Goal: Task Accomplishment & Management: Use online tool/utility

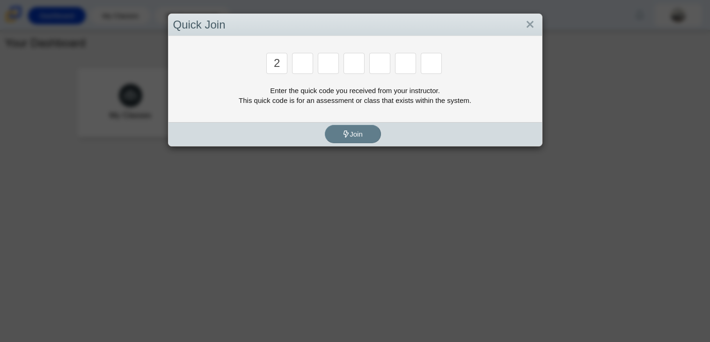
type input "2"
type input "c"
type input "u"
type input "p"
type input "s"
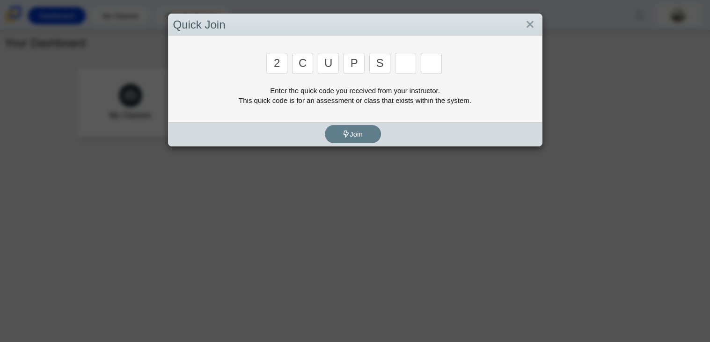
click at [412, 64] on input "Enter Access Code Digit 6" at bounding box center [405, 63] width 21 height 21
type input "4"
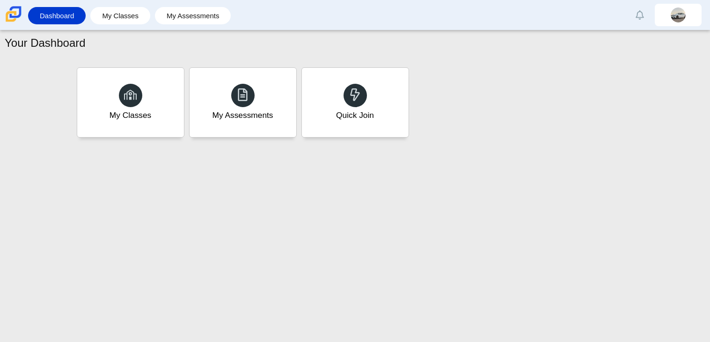
type input "a"
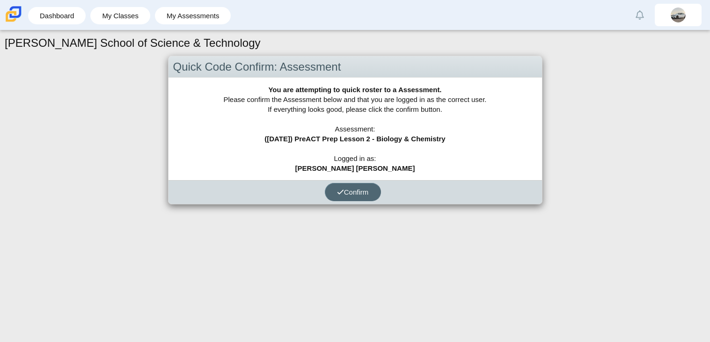
click at [332, 188] on button "Confirm" at bounding box center [353, 192] width 56 height 18
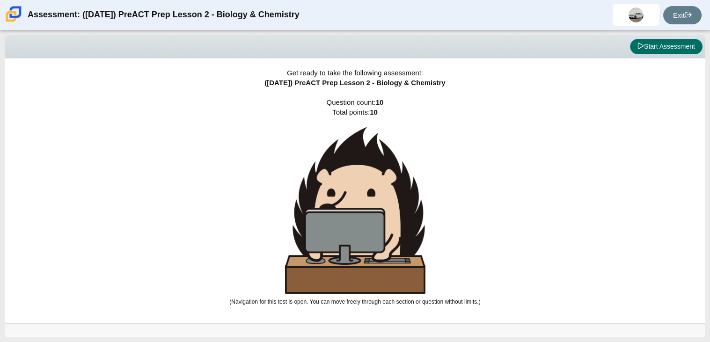
click at [690, 44] on button "Start Assessment" at bounding box center [666, 47] width 73 height 16
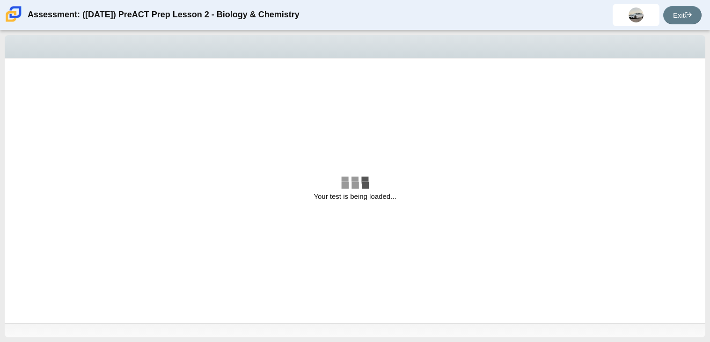
select select "88c27e0d-eae0-4ba9-ac20-9160ce6547ef"
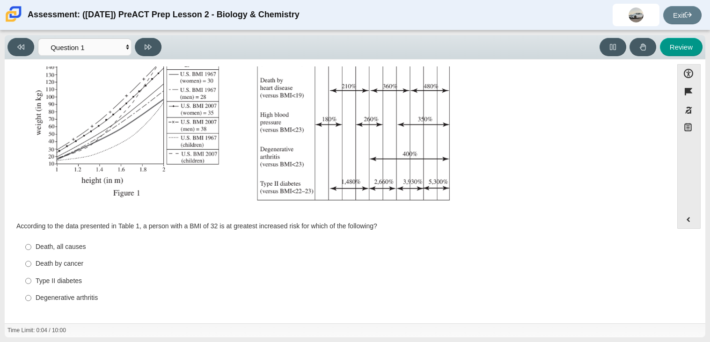
scroll to position [176, 0]
click at [41, 277] on div "Type II diabetes" at bounding box center [346, 281] width 621 height 9
click at [31, 277] on input "Type II [MEDICAL_DATA] II [MEDICAL_DATA]" at bounding box center [28, 281] width 6 height 17
radio input "true"
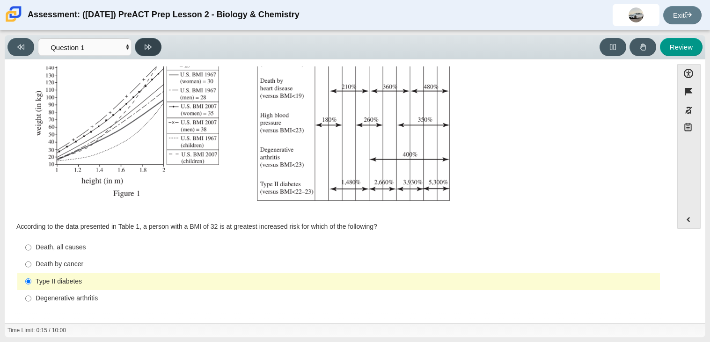
click at [142, 51] on button at bounding box center [148, 47] width 27 height 18
select select "f31ee183-ab53-48c9-9374-3a18949ab500"
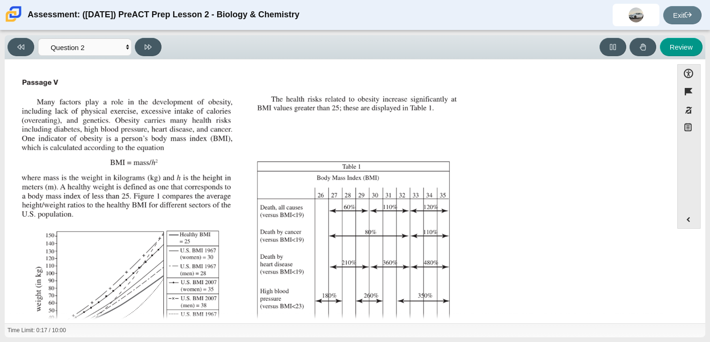
scroll to position [176, 0]
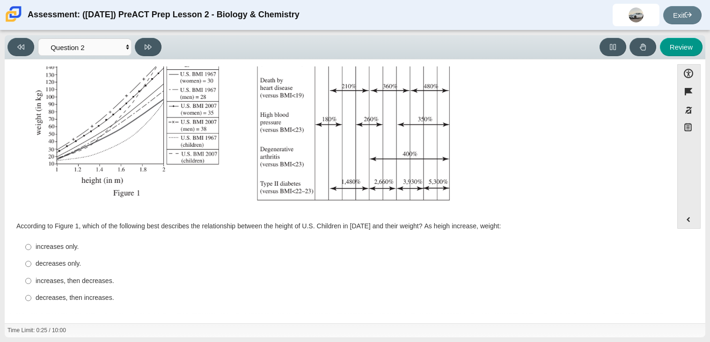
click at [36, 248] on div "increases only." at bounding box center [346, 246] width 621 height 9
click at [31, 248] on input "increases only. increases only." at bounding box center [28, 247] width 6 height 17
radio input "true"
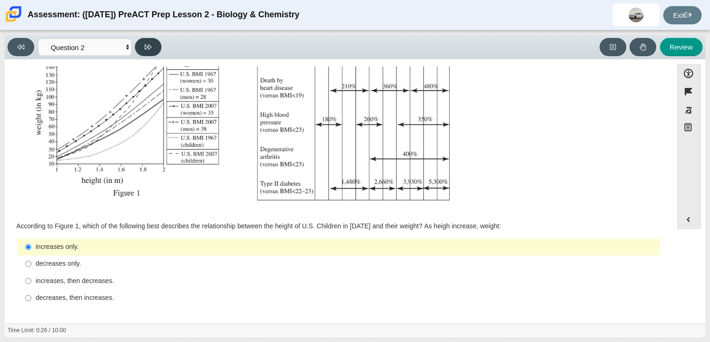
click at [153, 45] on button at bounding box center [148, 47] width 27 height 18
select select "45e82964-709e-4180-9336-970e18221224"
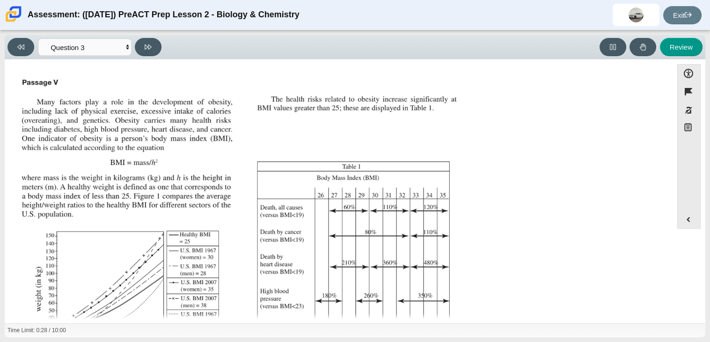
scroll to position [186, 0]
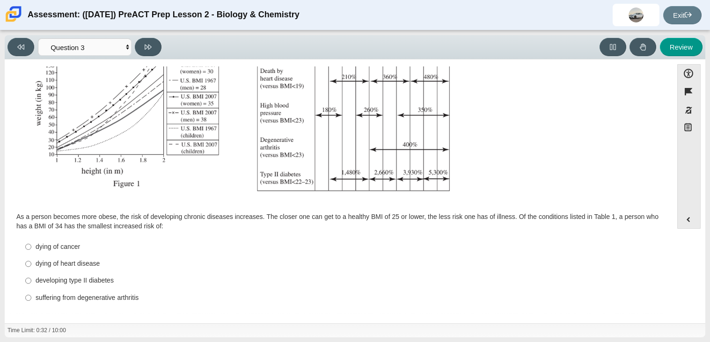
click at [36, 248] on div "dying of cancer" at bounding box center [346, 246] width 621 height 9
click at [31, 248] on input "dying of [MEDICAL_DATA] dying of [MEDICAL_DATA]" at bounding box center [28, 246] width 6 height 17
radio input "true"
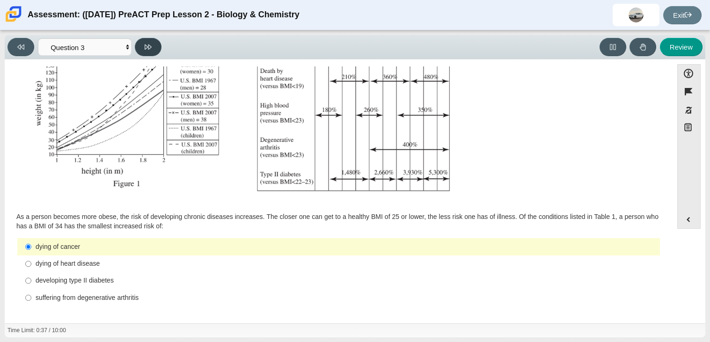
click at [148, 46] on icon at bounding box center [148, 46] width 7 height 5
select select "71dcacfe-cf8b-4cdc-be22-b82c8aec5da2"
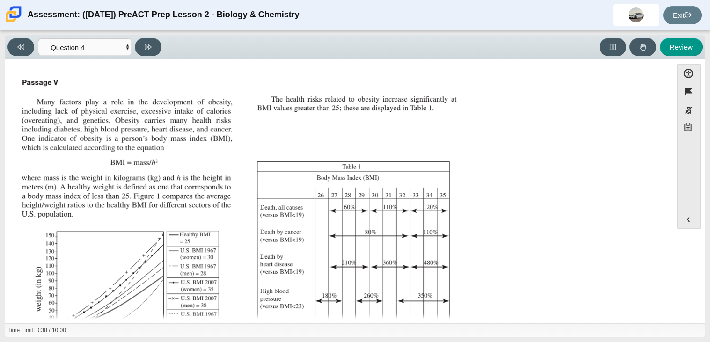
scroll to position [177, 0]
